Goal: Task Accomplishment & Management: Use online tool/utility

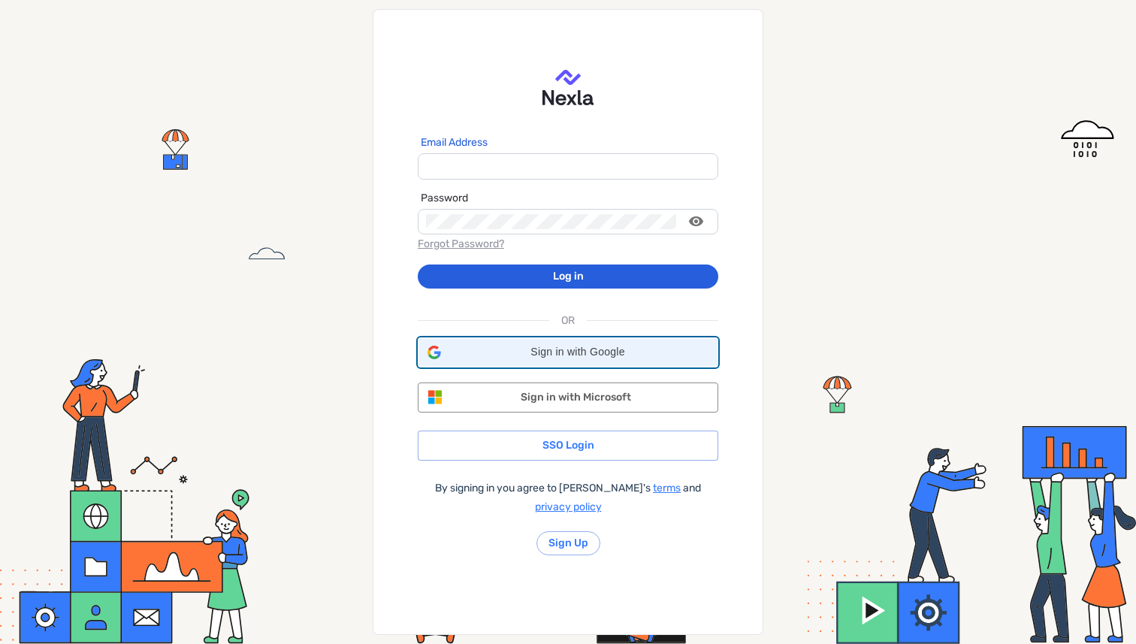
click at [451, 361] on span "Sign in with Google" at bounding box center [577, 352] width 261 height 19
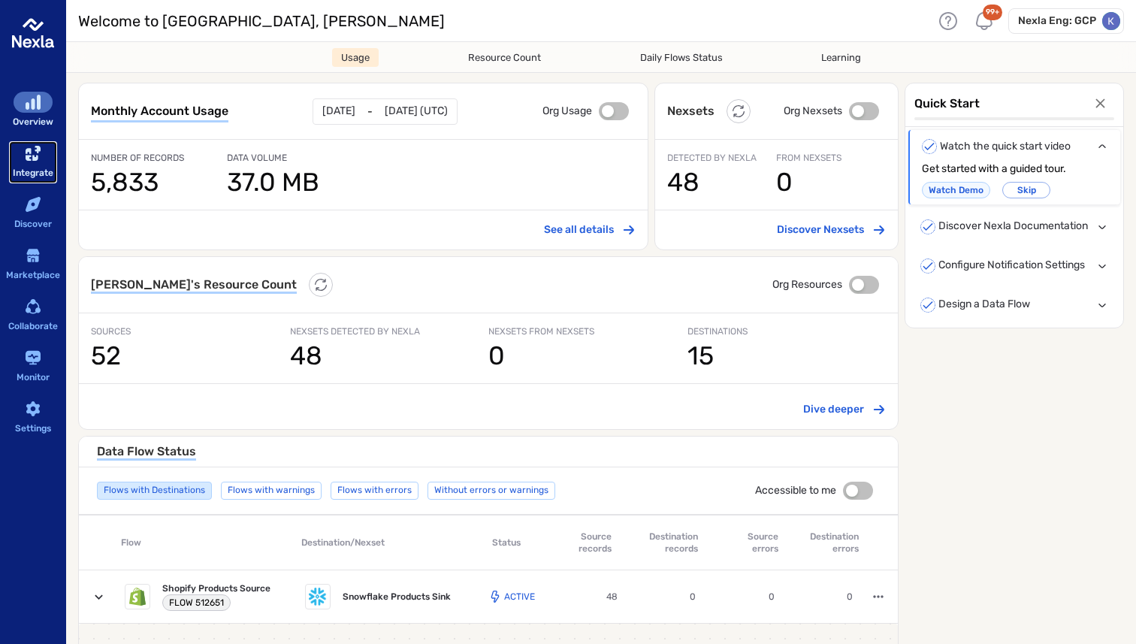
click at [31, 165] on div "Integrate" at bounding box center [33, 173] width 41 height 16
